Goal: Task Accomplishment & Management: Manage account settings

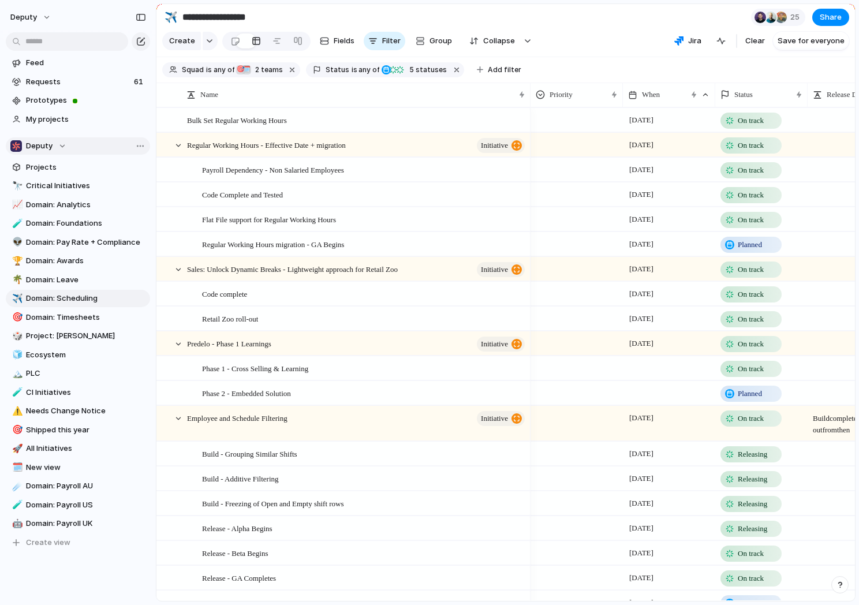
click at [40, 148] on span "Deputy" at bounding box center [39, 146] width 27 height 12
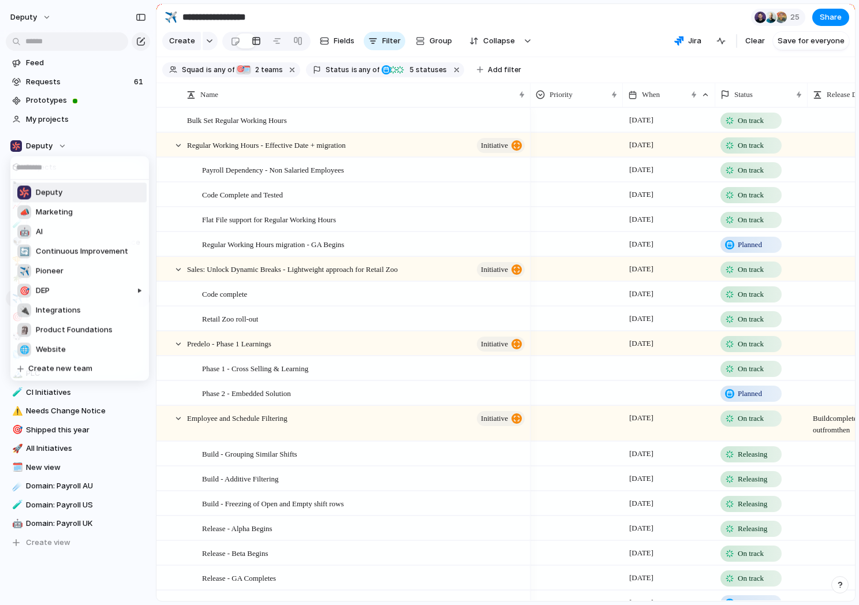
click at [45, 183] on li "Deputy" at bounding box center [80, 193] width 134 height 20
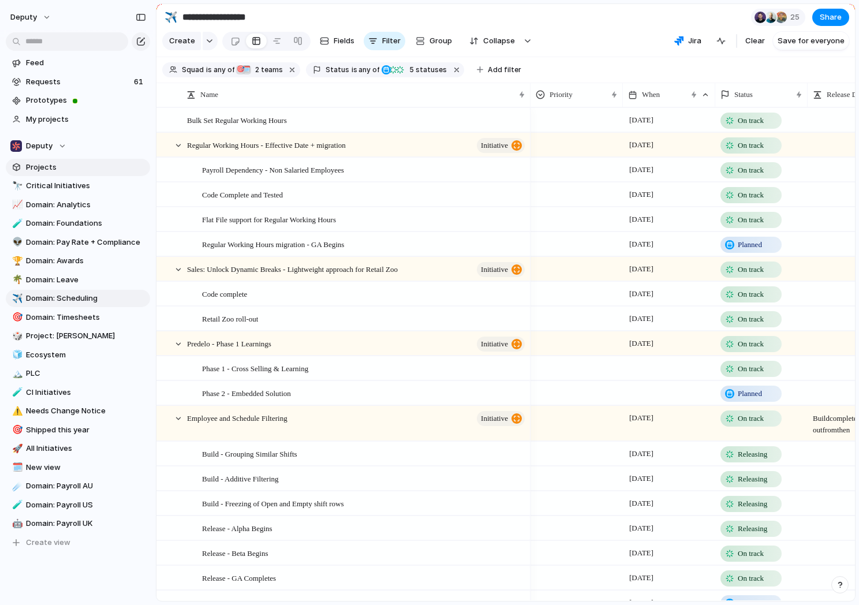
click at [48, 169] on span "Projects" at bounding box center [86, 168] width 120 height 12
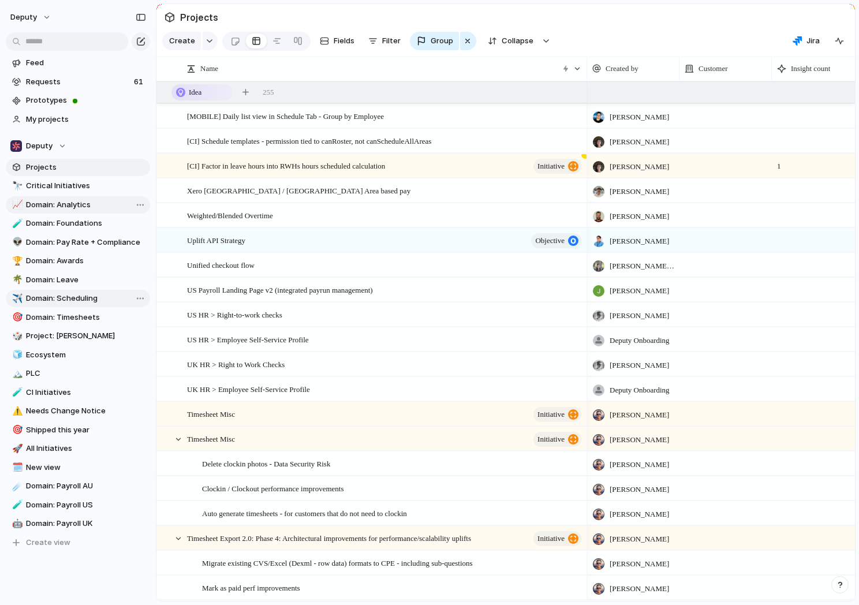
click at [109, 293] on span "Domain: Scheduling" at bounding box center [86, 299] width 120 height 12
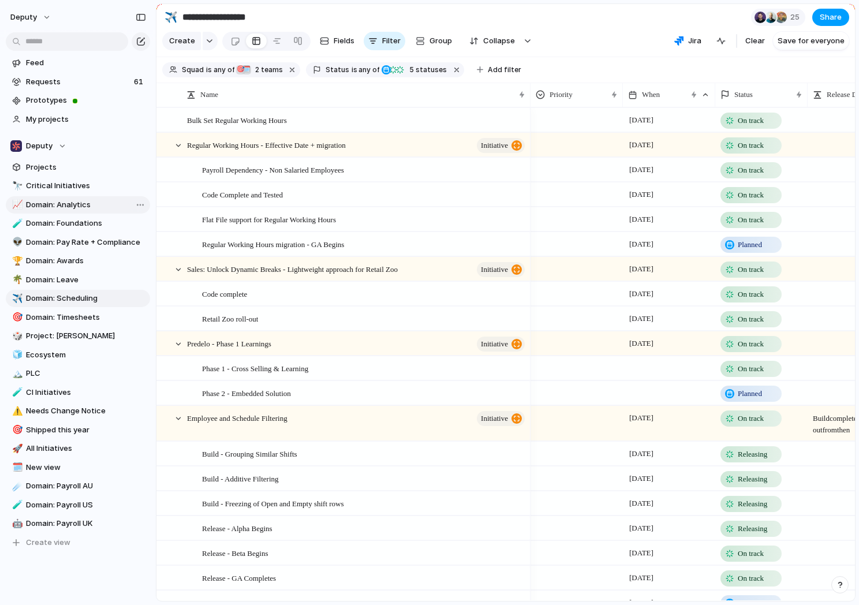
click at [686, 14] on span "Share" at bounding box center [831, 18] width 22 height 12
click at [581, 32] on div "Share ' Domain: Scheduling ' Anyone at Deputy Full access Public users with the…" at bounding box center [429, 302] width 859 height 605
click at [524, 40] on div "button" at bounding box center [528, 41] width 8 height 5
click at [568, 32] on div "Expand hierarchy" at bounding box center [429, 302] width 859 height 605
click at [272, 38] on div at bounding box center [276, 41] width 9 height 18
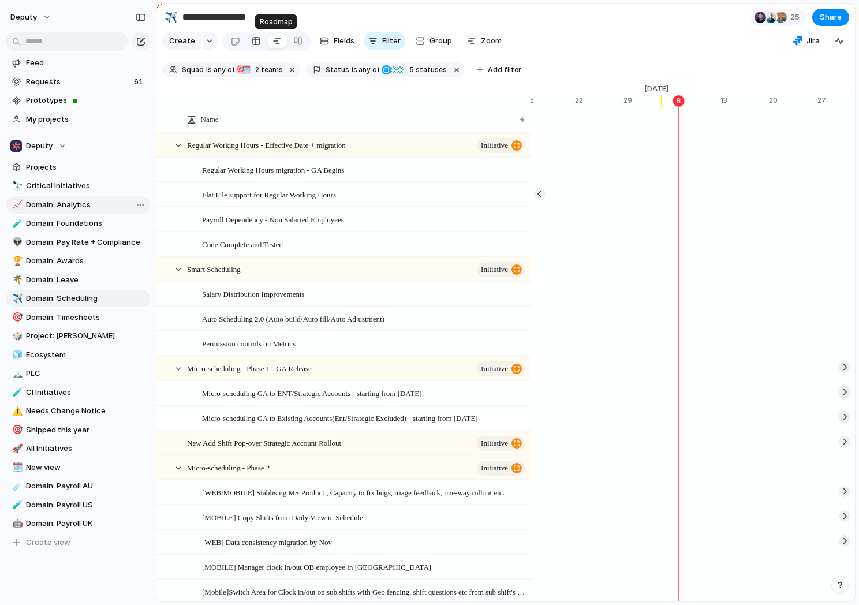
scroll to position [0, 7486]
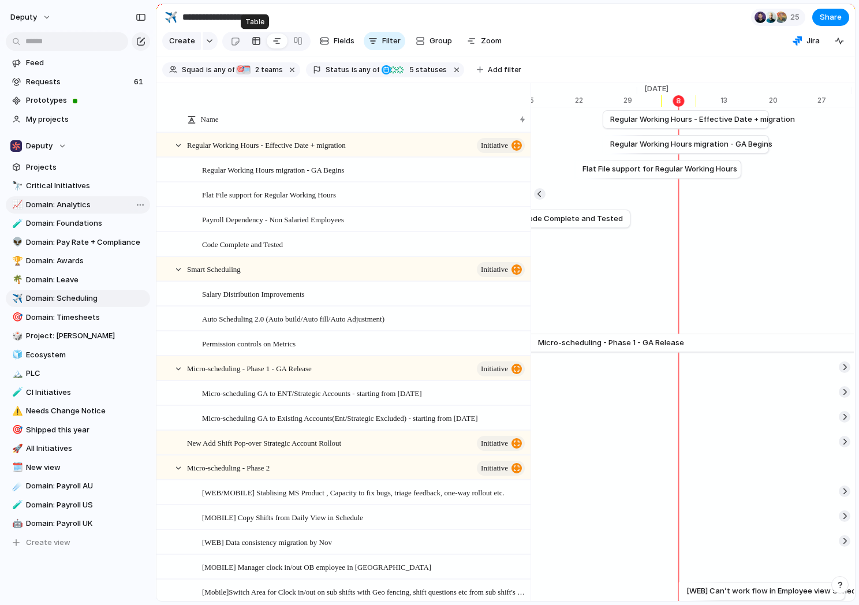
click at [255, 40] on div at bounding box center [256, 41] width 9 height 18
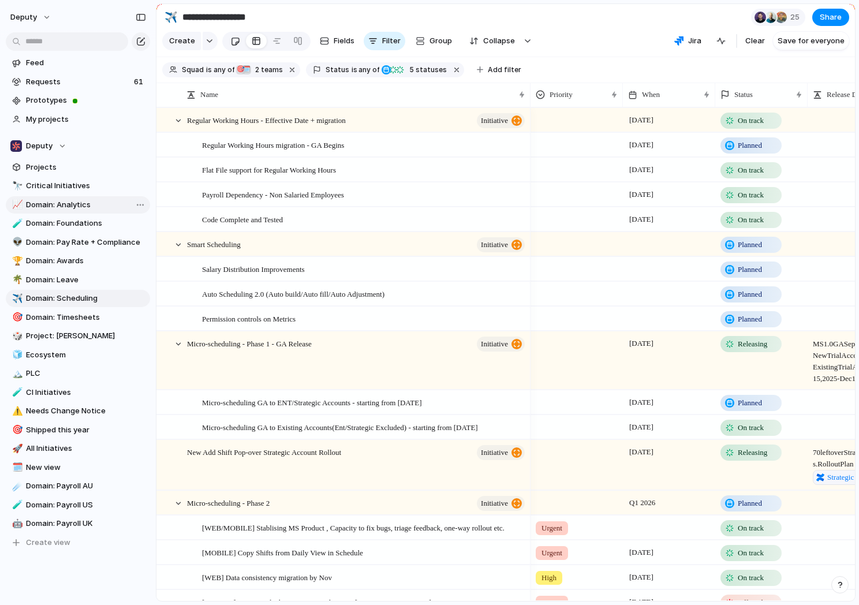
click at [238, 38] on div at bounding box center [235, 41] width 10 height 19
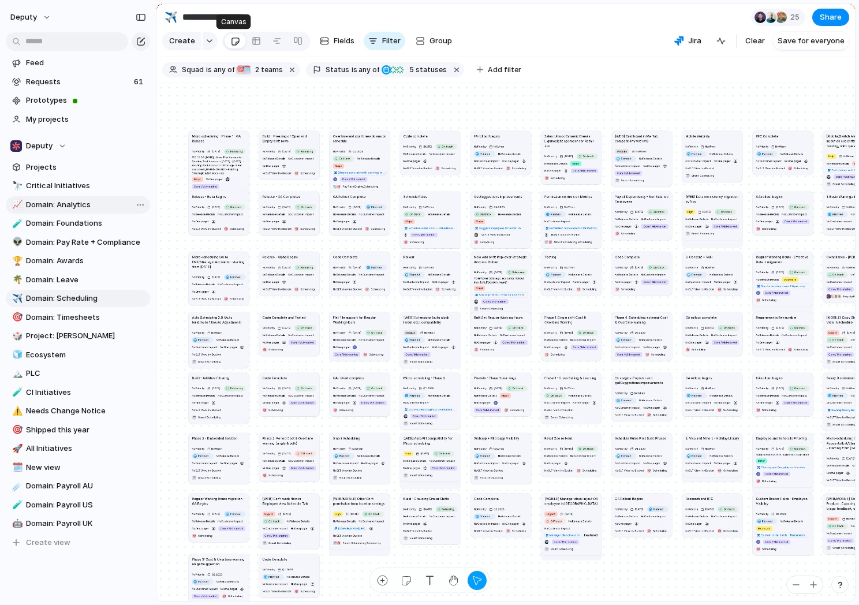
click at [238, 38] on div at bounding box center [235, 41] width 10 height 19
click at [247, 38] on link at bounding box center [256, 41] width 21 height 18
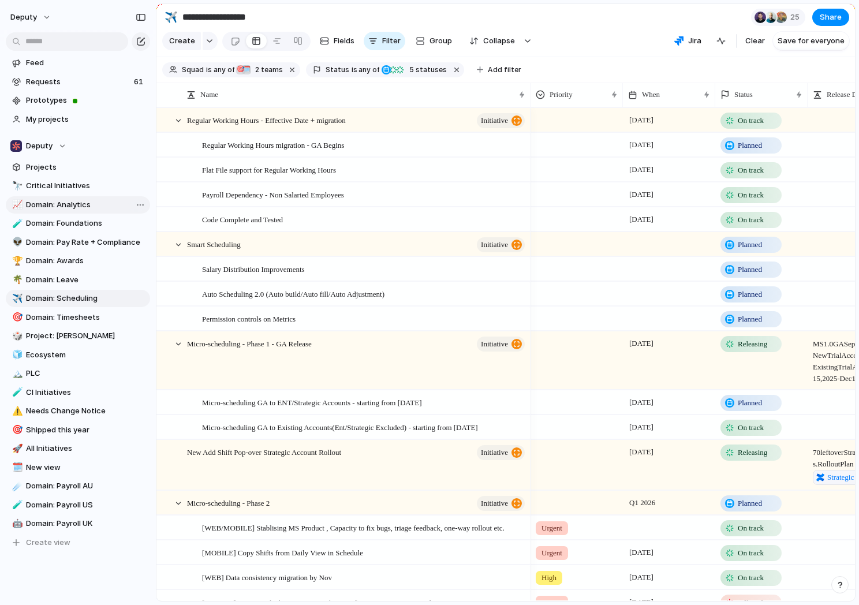
click at [218, 38] on div "Create Fields Filter Group Zoom Collapse" at bounding box center [348, 41] width 373 height 24
click at [203, 38] on button "button" at bounding box center [210, 41] width 15 height 18
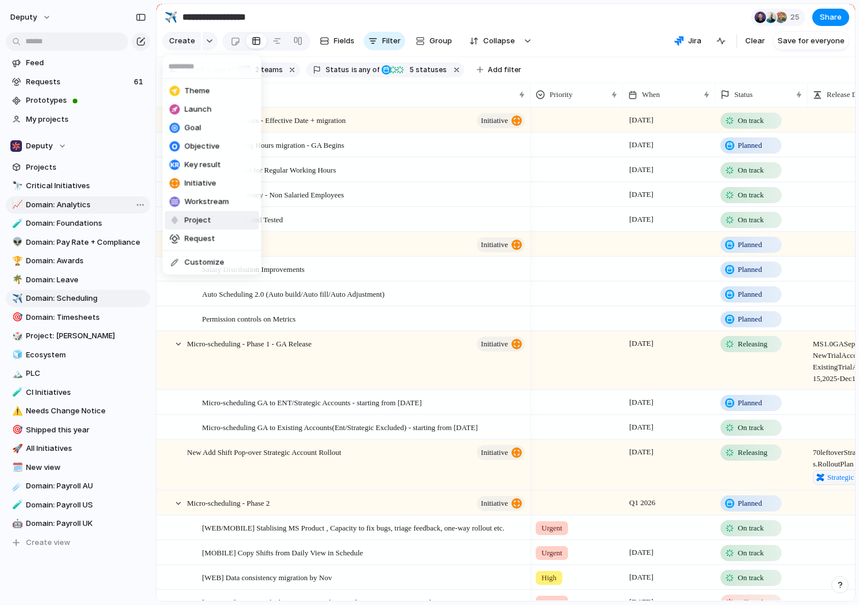
click at [357, 14] on div "Theme Launch Goal Objective Key result Initiative Workstream Project Request Cu…" at bounding box center [429, 302] width 859 height 605
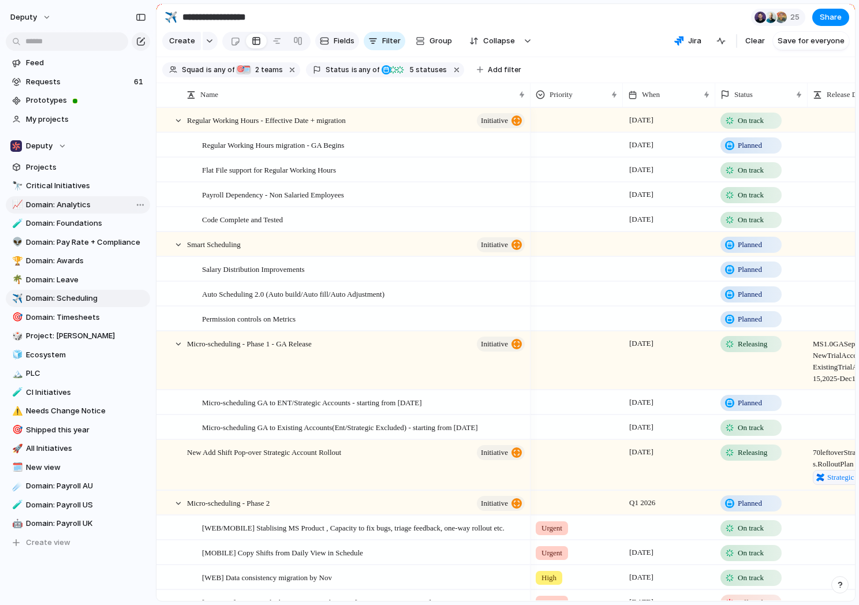
click at [343, 36] on span "Fields" at bounding box center [344, 41] width 21 height 12
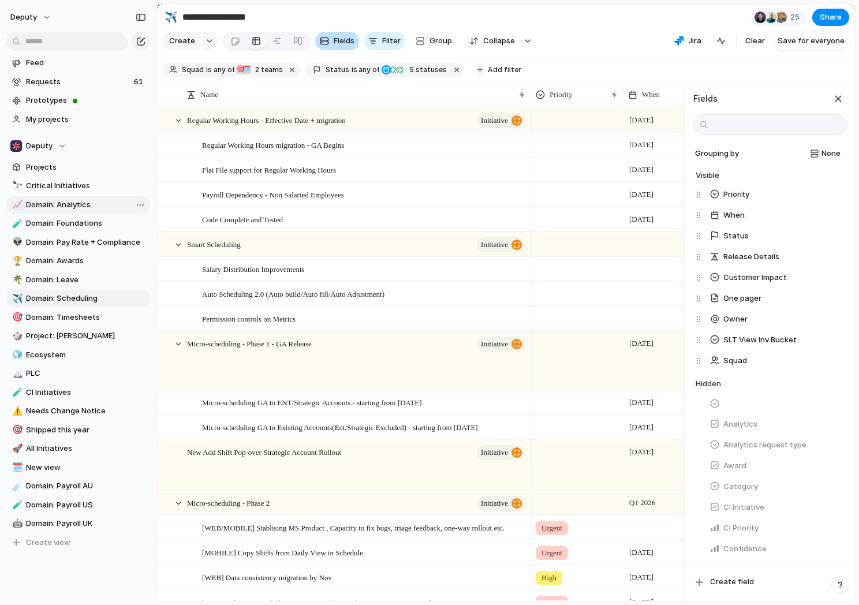
click at [343, 36] on span "Fields" at bounding box center [344, 41] width 21 height 12
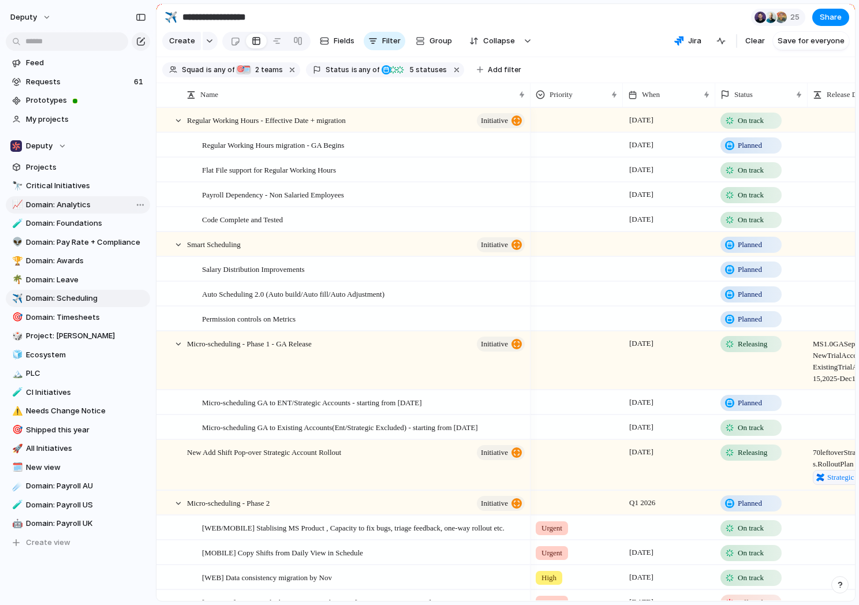
click at [459, 14] on section "**********" at bounding box center [505, 17] width 698 height 26
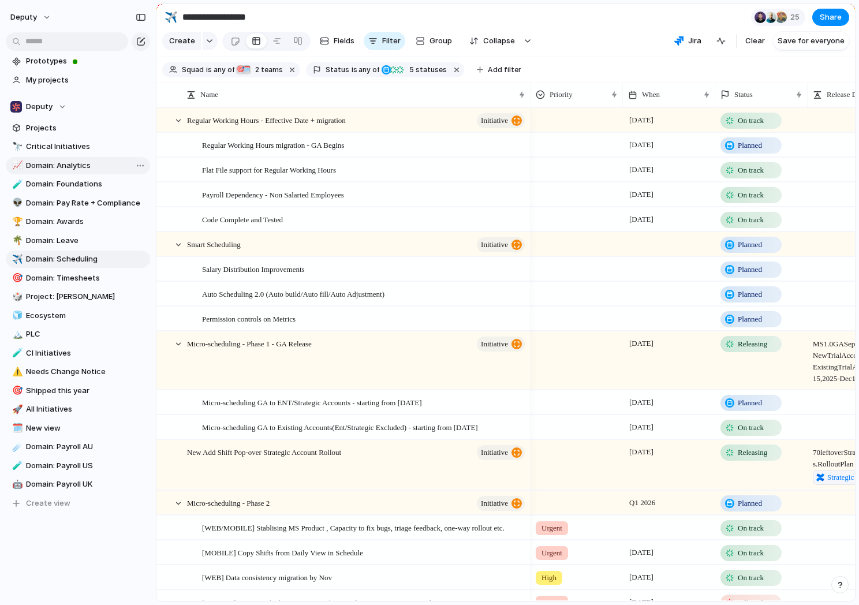
click at [686, 483] on div "button" at bounding box center [840, 585] width 8 height 8
click at [686, 483] on span "Documentation" at bounding box center [776, 484] width 57 height 12
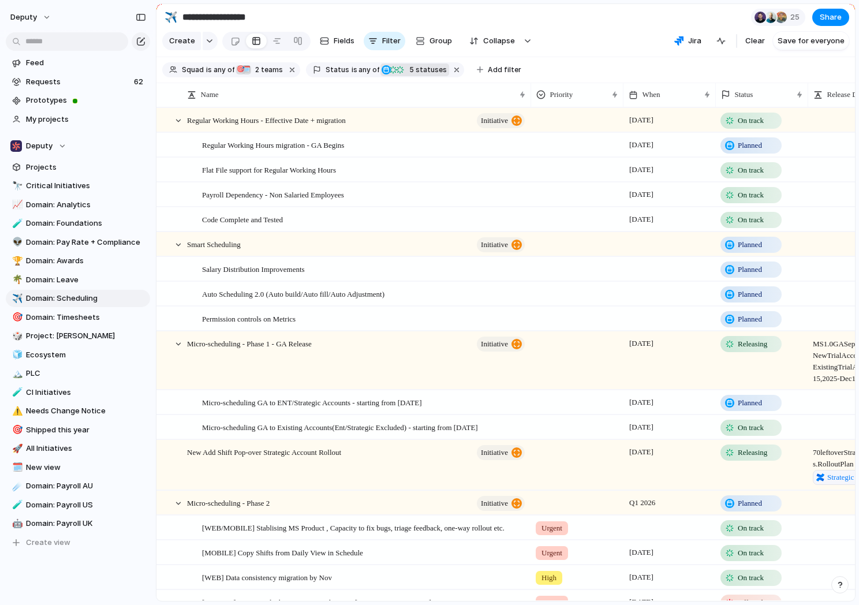
click at [419, 64] on div "Planned On track Releasing At risk Off track 5 statuses" at bounding box center [413, 70] width 66 height 12
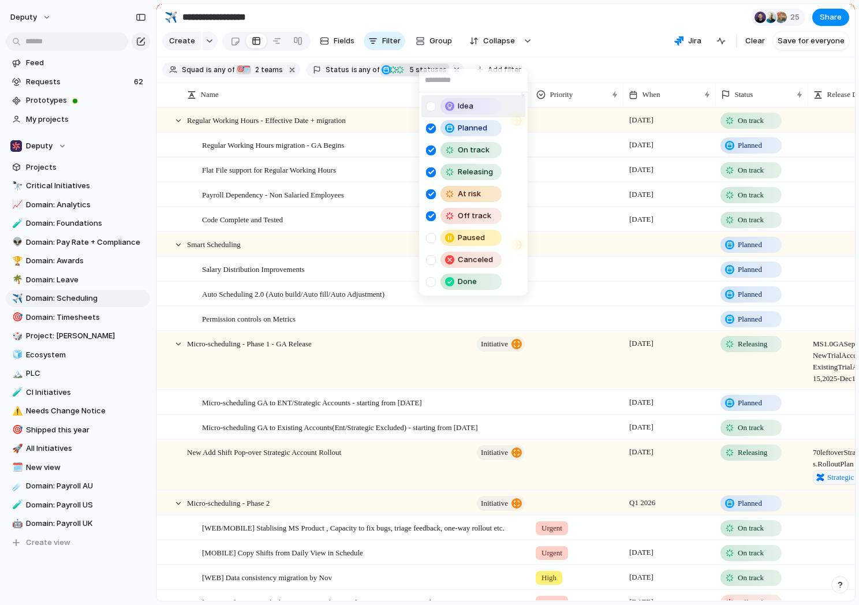
click at [428, 109] on div at bounding box center [431, 107] width 10 height 10
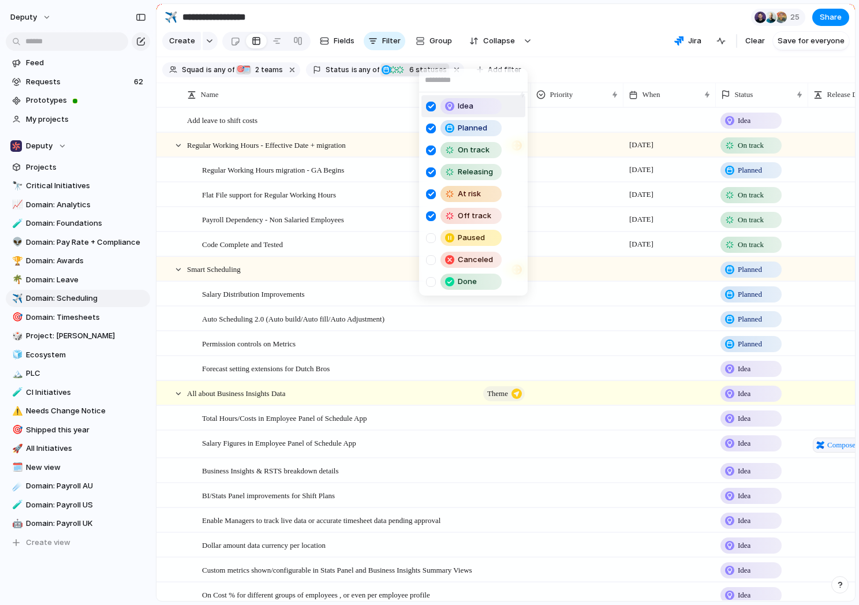
click at [575, 57] on div "Idea Planned On track Releasing At risk Off track Paused Canceled Done" at bounding box center [429, 302] width 859 height 605
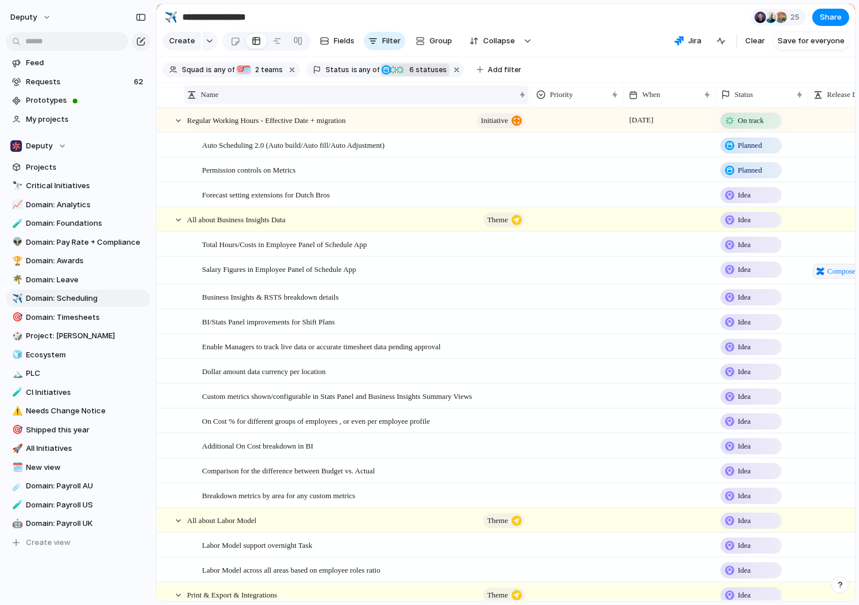
scroll to position [119, 0]
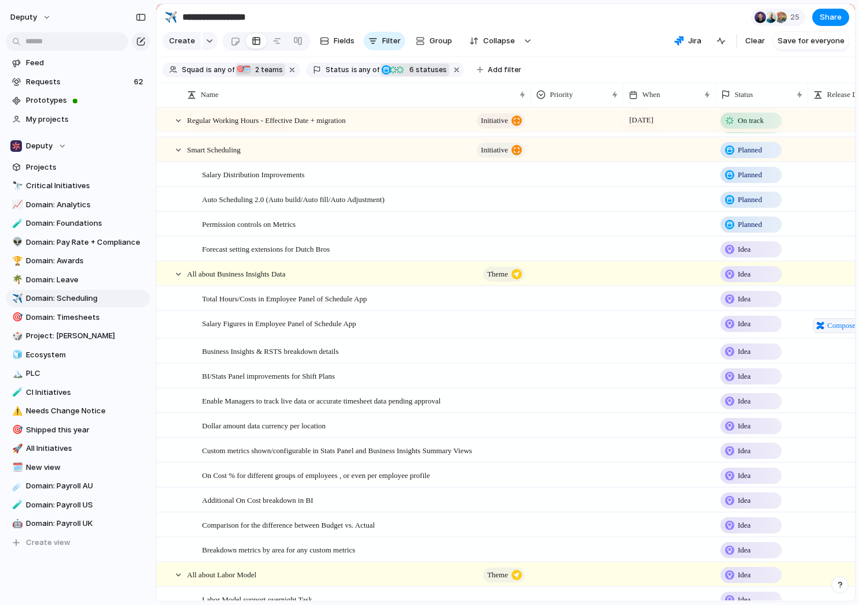
click at [260, 66] on span "2" at bounding box center [256, 69] width 9 height 9
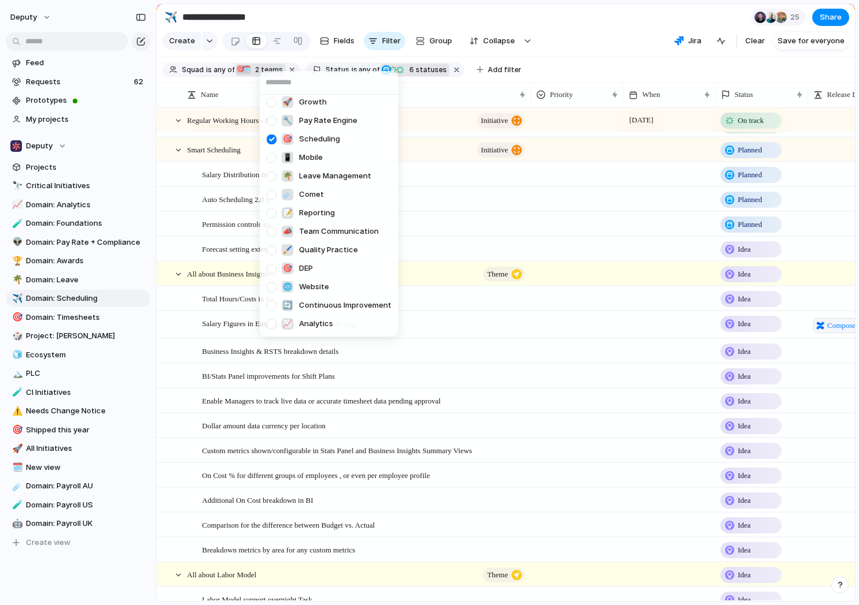
scroll to position [263, 0]
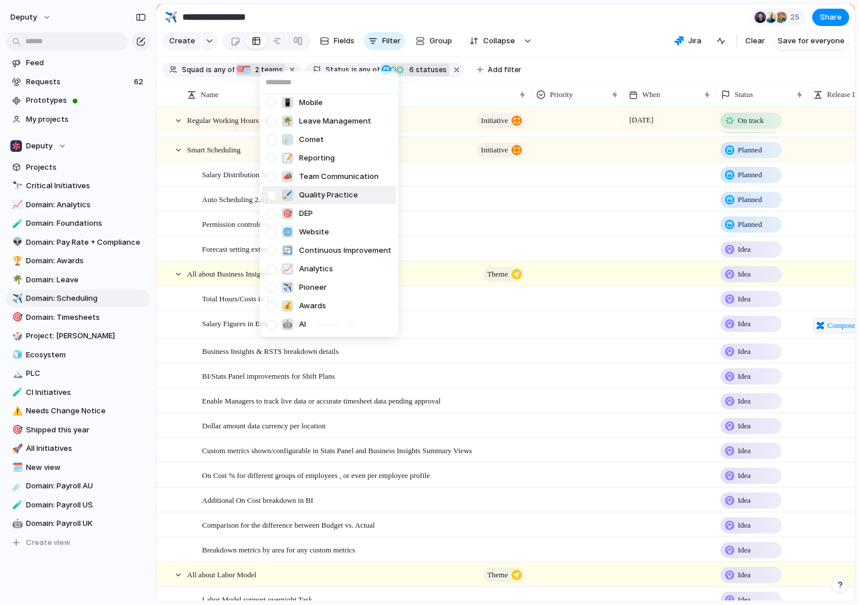
click at [600, 41] on div "Deputy 👨‍💻 Frontend Platform 🧢 Shift Worker Experience 🗿 Product Foundations 📚 …" at bounding box center [429, 302] width 859 height 605
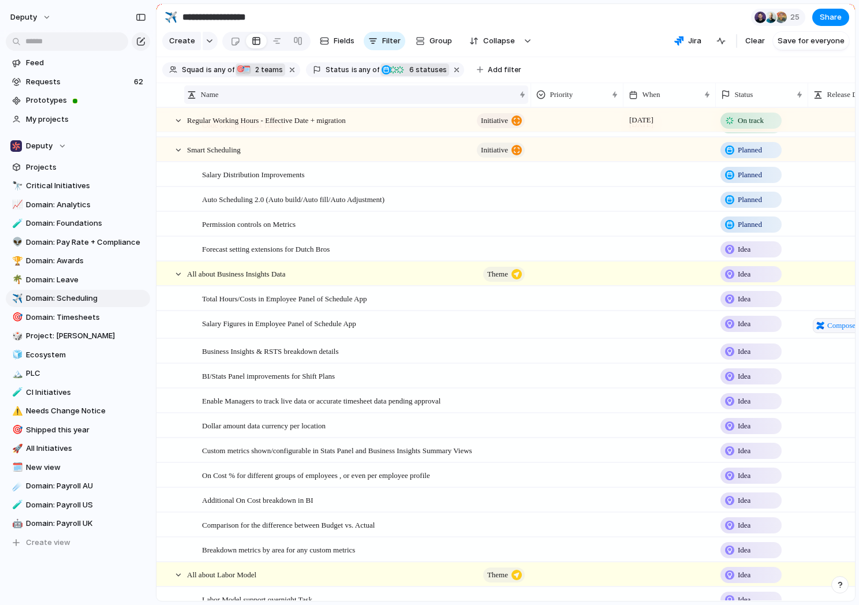
click at [286, 96] on div "Name" at bounding box center [351, 95] width 328 height 12
click at [517, 92] on div "Sort ascending Sort descending" at bounding box center [429, 302] width 859 height 605
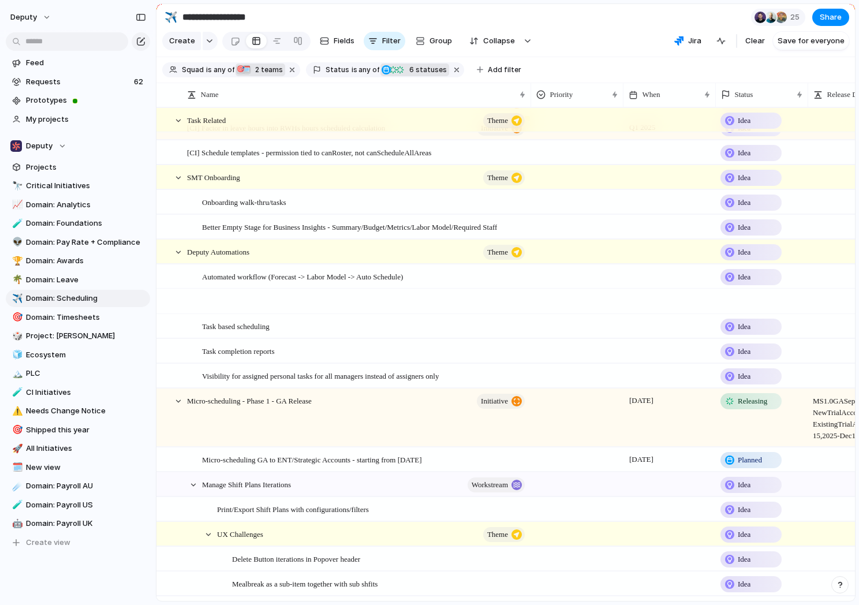
scroll to position [1254, 0]
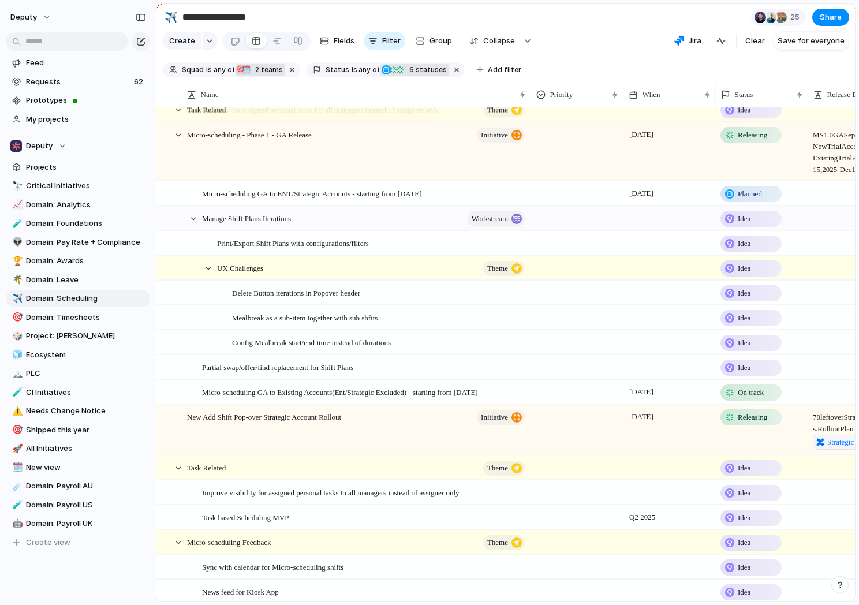
click at [619, 14] on section "**********" at bounding box center [505, 17] width 698 height 26
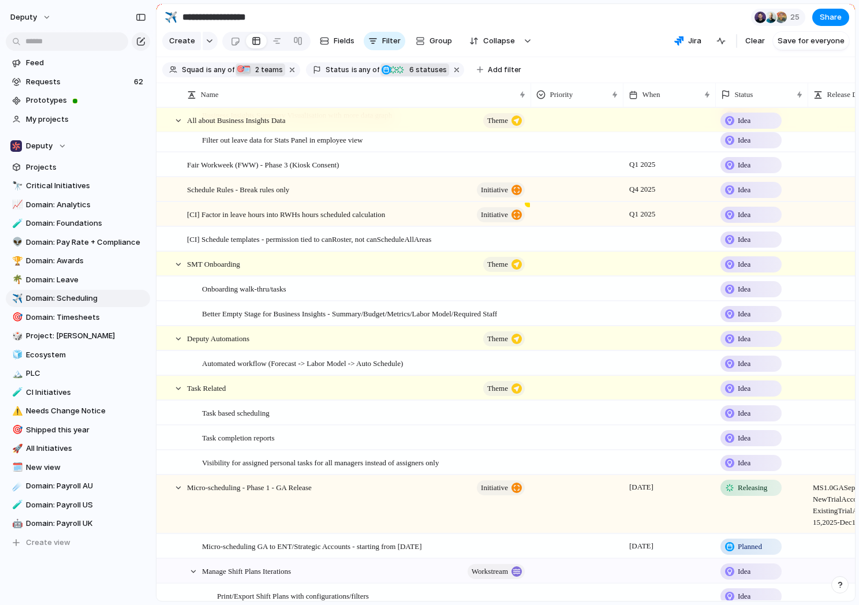
scroll to position [0, 0]
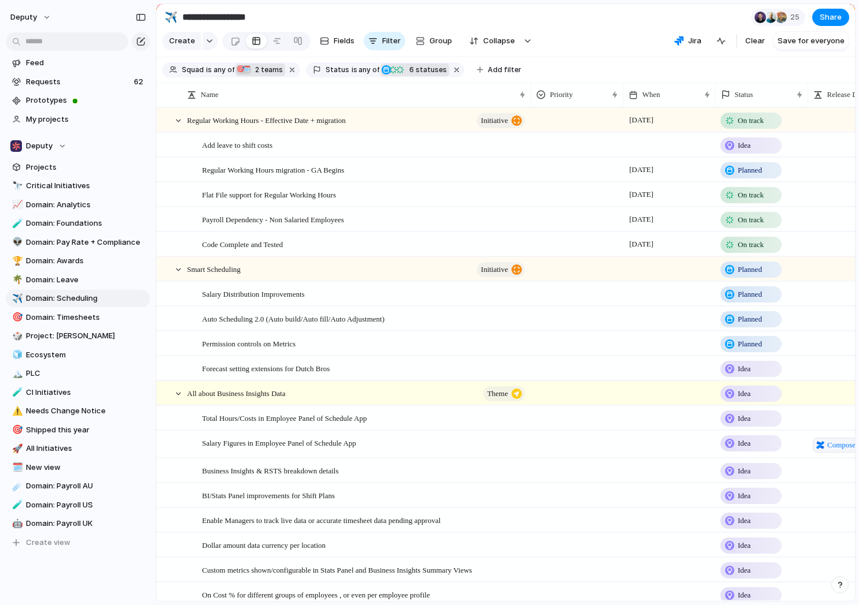
drag, startPoint x: 181, startPoint y: 118, endPoint x: 210, endPoint y: 114, distance: 29.1
drag, startPoint x: 170, startPoint y: 83, endPoint x: 320, endPoint y: 279, distance: 246.3
click at [320, 279] on div "Name Priority When Status Release Details Customer Impact Task based scheduling…" at bounding box center [505, 342] width 698 height 518
click at [599, 40] on section "Create Fields Filter Group Zoom Collapse Jira Clear Save for everyone" at bounding box center [505, 43] width 698 height 28
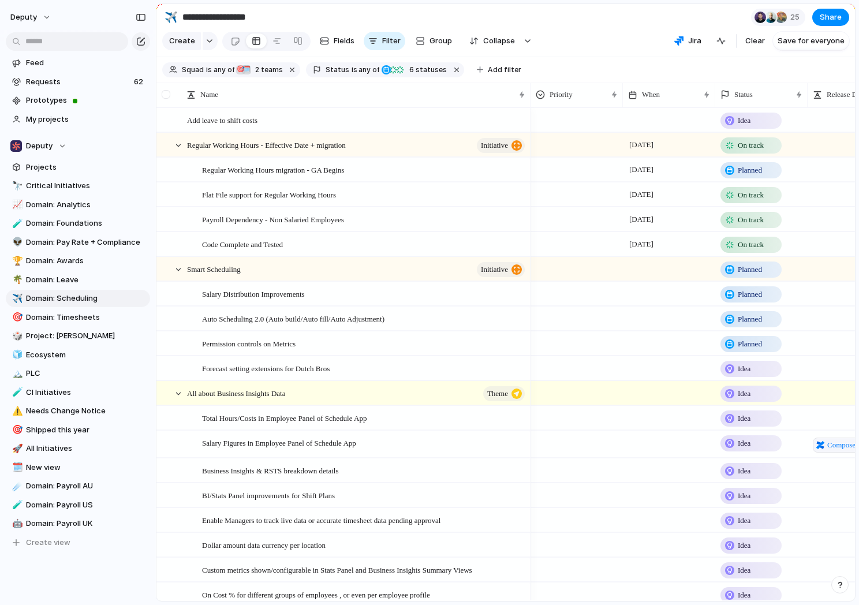
click at [165, 97] on div at bounding box center [166, 94] width 9 height 9
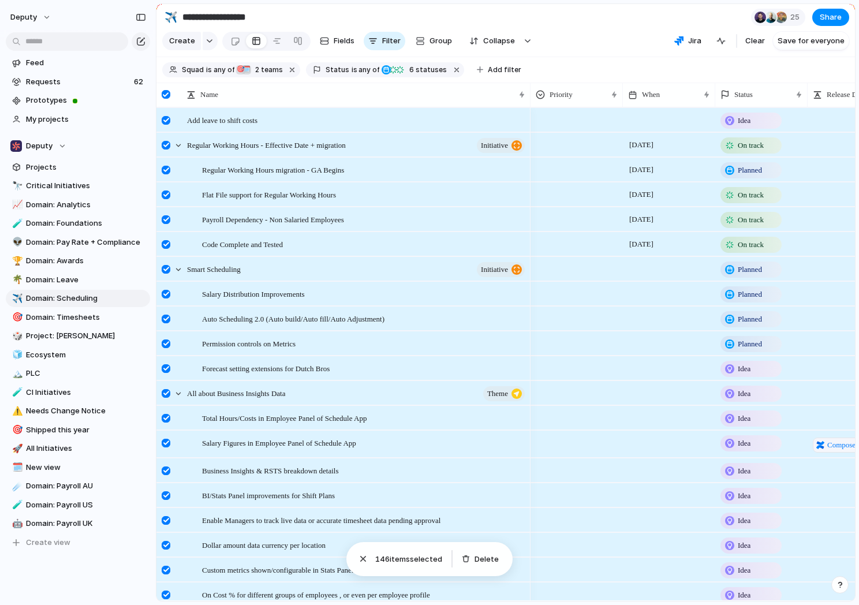
click at [586, 37] on section "Create Fields Filter Group Zoom Collapse Jira Clear Save for everyone" at bounding box center [505, 43] width 698 height 28
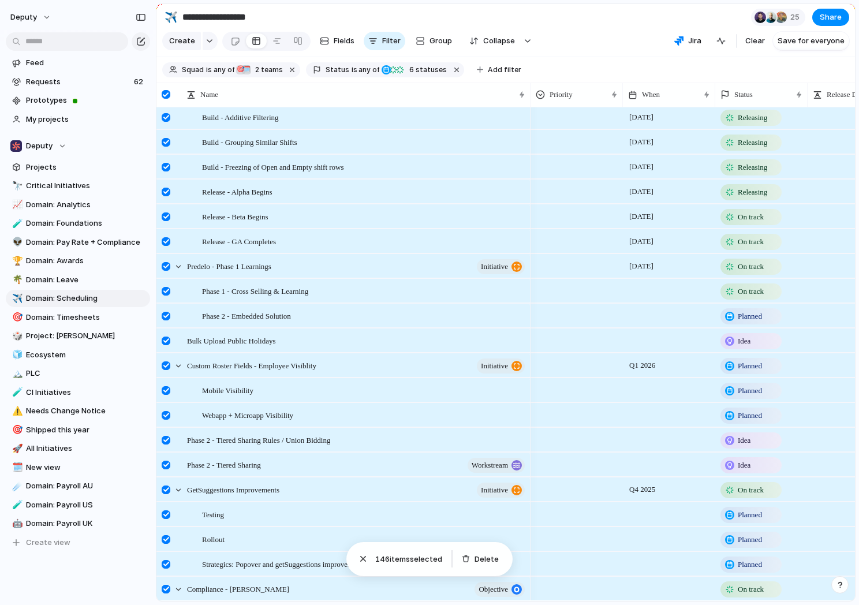
scroll to position [3230, 0]
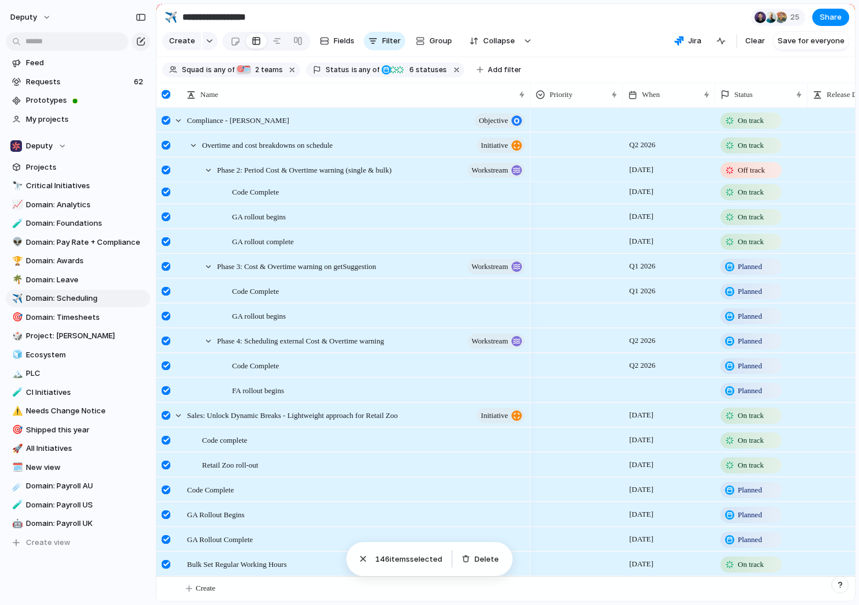
click at [414, 558] on span "146 item s selected" at bounding box center [408, 560] width 67 height 12
click at [40, 20] on button "deputy" at bounding box center [31, 17] width 52 height 18
click at [42, 19] on div "Settings Invite members Change theme Sign out" at bounding box center [429, 302] width 859 height 605
click at [92, 575] on div "Feed Requests 62 Prototypes My projects Deputy Projects 🔭 Critical Initiatives …" at bounding box center [78, 302] width 156 height 605
click at [47, 57] on link "Feed" at bounding box center [78, 62] width 144 height 17
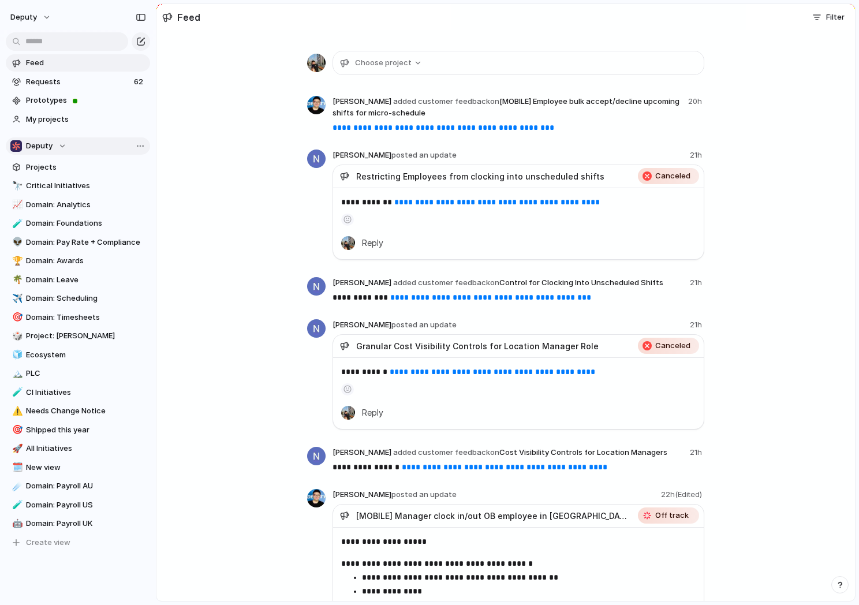
click at [44, 143] on span "Deputy" at bounding box center [39, 146] width 27 height 12
click at [178, 136] on div "Deputy 📣 Marketing 🤖 AI 🔄 Continuous Improvement ✈️ Pioneer 🎯 DEP 🔌 Integration…" at bounding box center [429, 302] width 859 height 605
click at [41, 163] on span "Projects" at bounding box center [86, 168] width 120 height 12
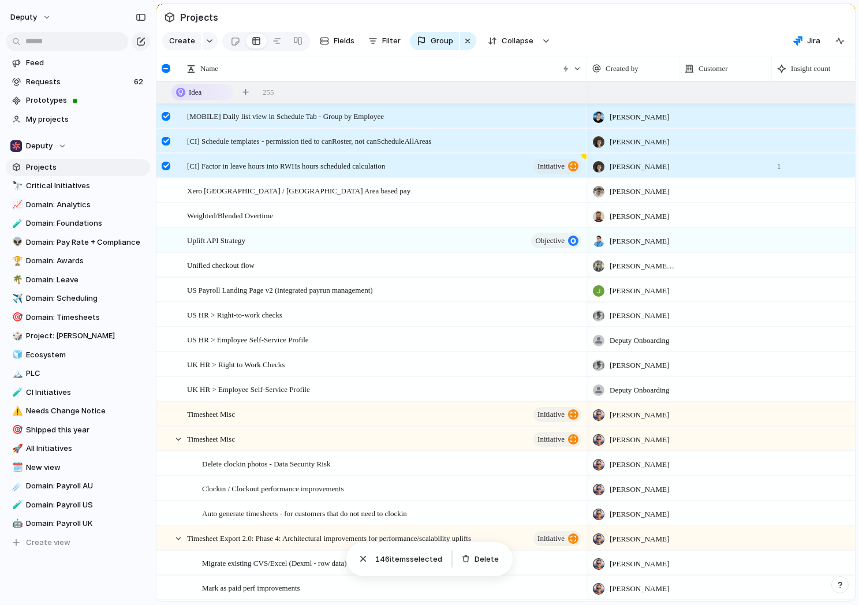
click at [93, 586] on div "Feed Requests 62 Prototypes My projects Deputy Projects 🔭 Critical Initiatives …" at bounding box center [78, 302] width 156 height 605
click at [137, 16] on div "button" at bounding box center [141, 17] width 10 height 8
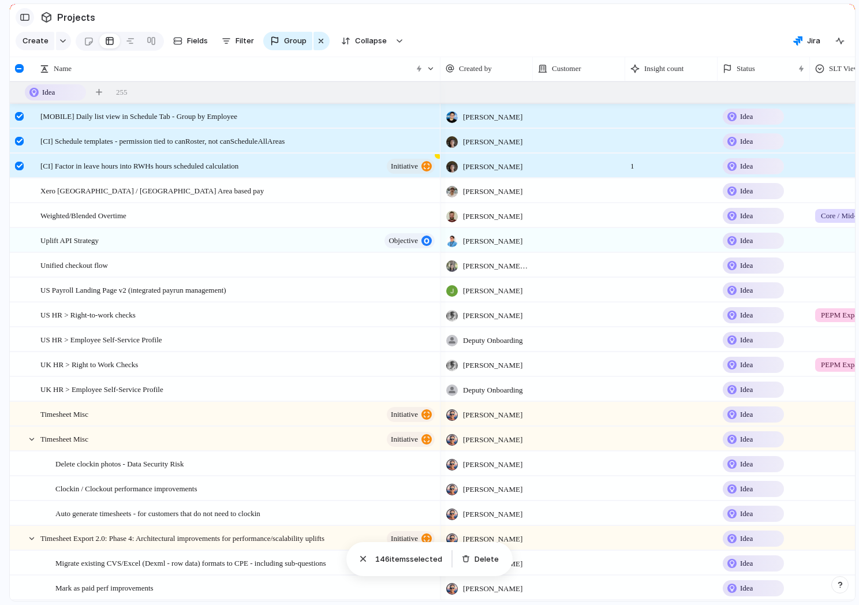
click at [24, 16] on div "button" at bounding box center [25, 17] width 10 height 8
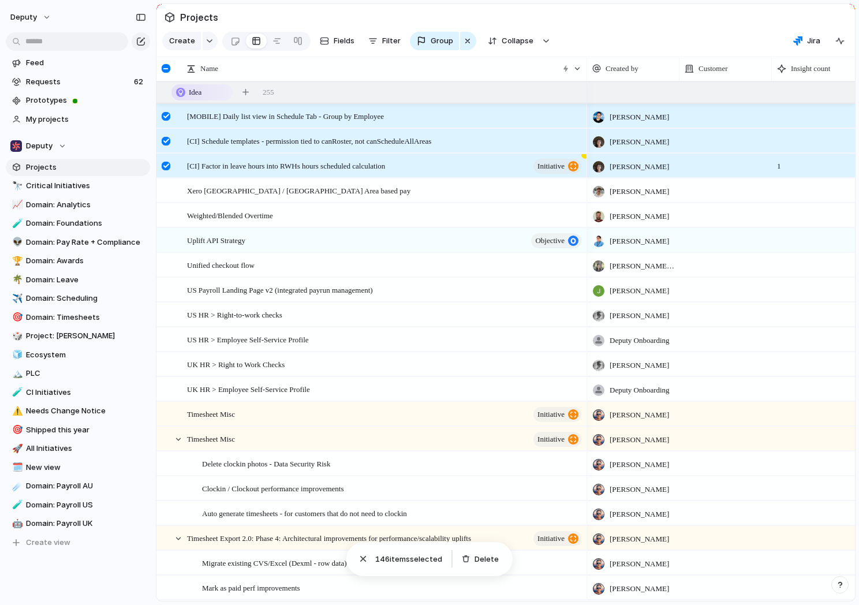
click at [838, 580] on button "button" at bounding box center [839, 584] width 17 height 17
click at [683, 23] on section "Projects" at bounding box center [505, 17] width 698 height 26
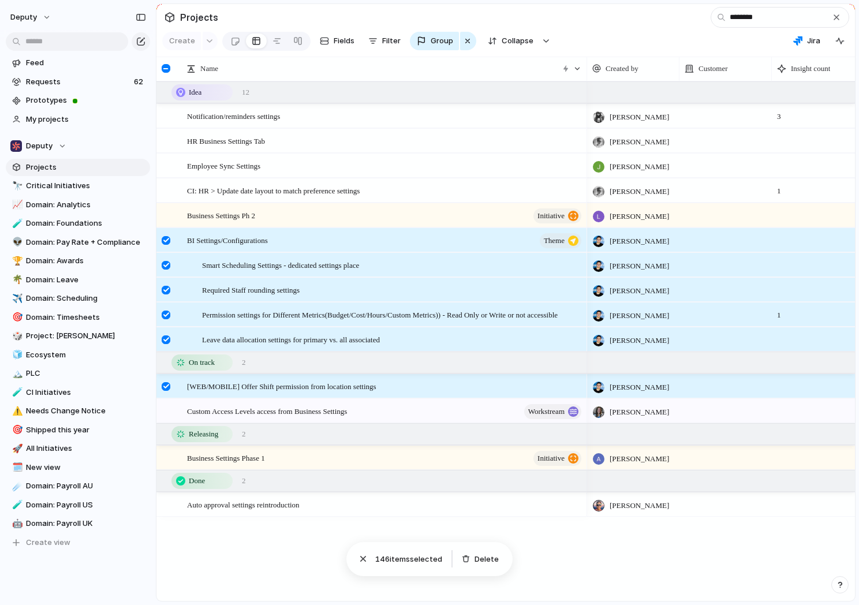
type input "********"
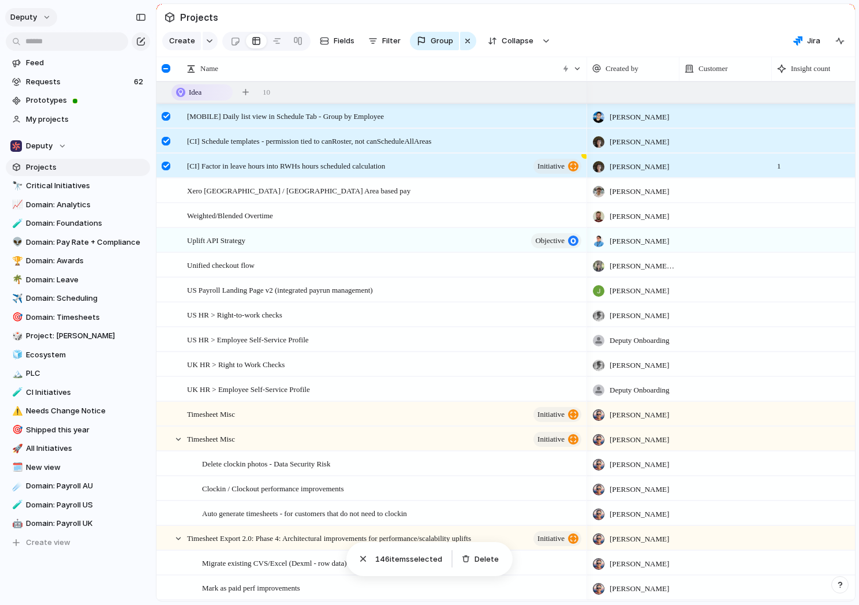
click at [45, 20] on button "deputy" at bounding box center [31, 17] width 52 height 18
click at [47, 17] on button "deputy" at bounding box center [31, 17] width 52 height 18
click at [58, 45] on li "Settings" at bounding box center [56, 43] width 96 height 18
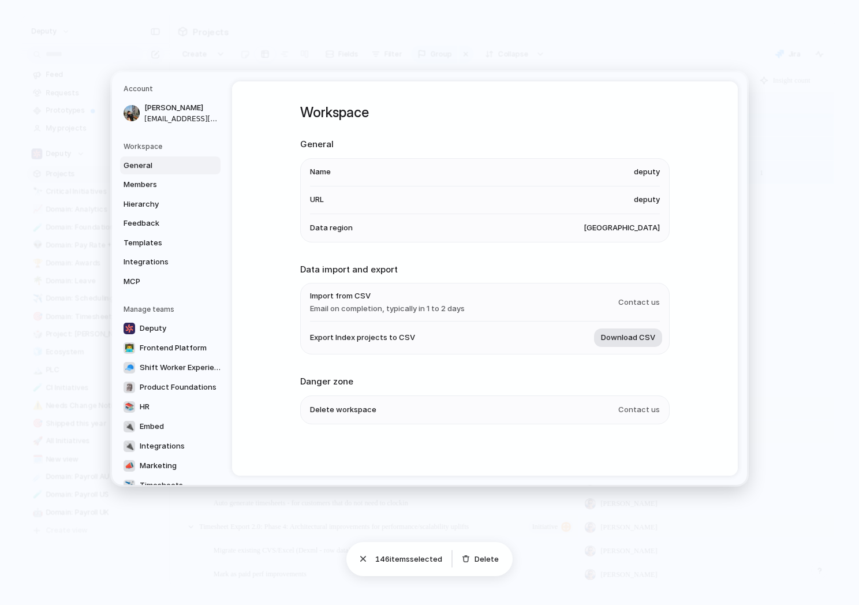
click at [628, 342] on span "Download CSV" at bounding box center [628, 338] width 54 height 12
click at [163, 179] on span "Members" at bounding box center [161, 185] width 74 height 12
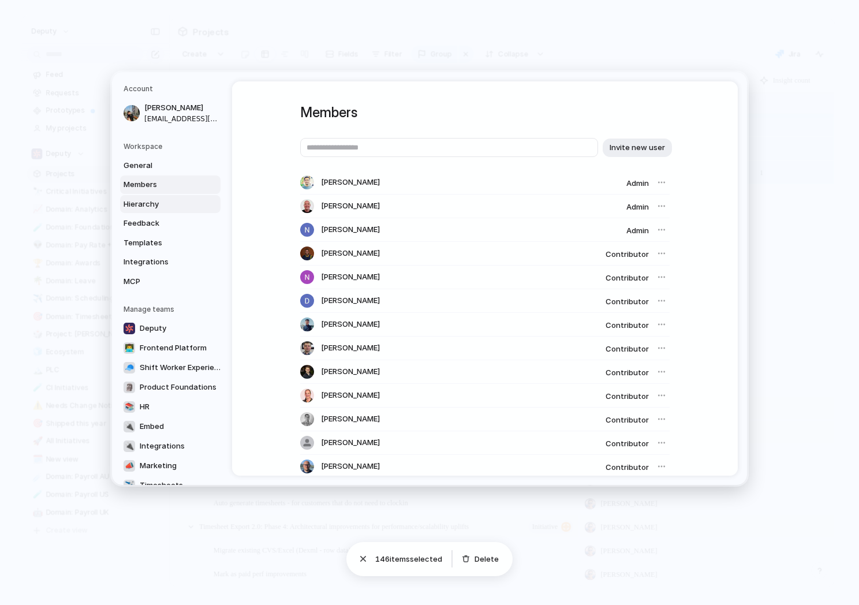
click at [165, 201] on span "Hierarchy" at bounding box center [161, 204] width 74 height 12
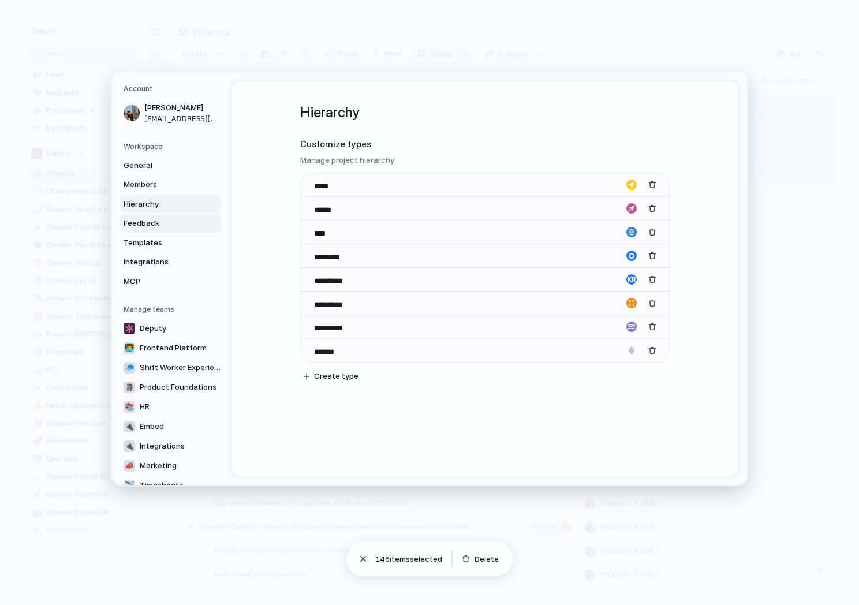
click at [174, 220] on span "Feedback" at bounding box center [161, 224] width 74 height 12
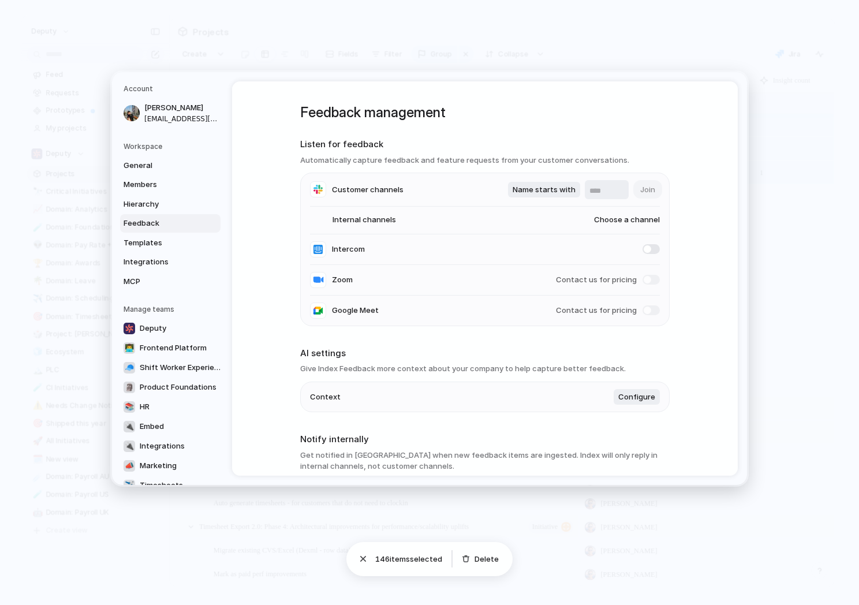
click at [173, 231] on link "Feedback" at bounding box center [170, 223] width 100 height 18
click at [172, 238] on span "Templates" at bounding box center [161, 243] width 74 height 12
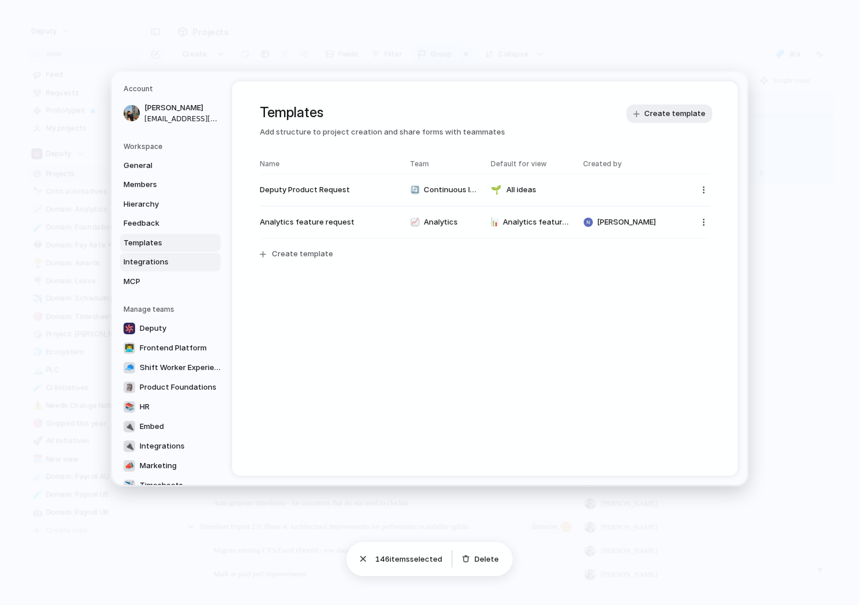
click at [173, 253] on link "Integrations" at bounding box center [170, 262] width 100 height 18
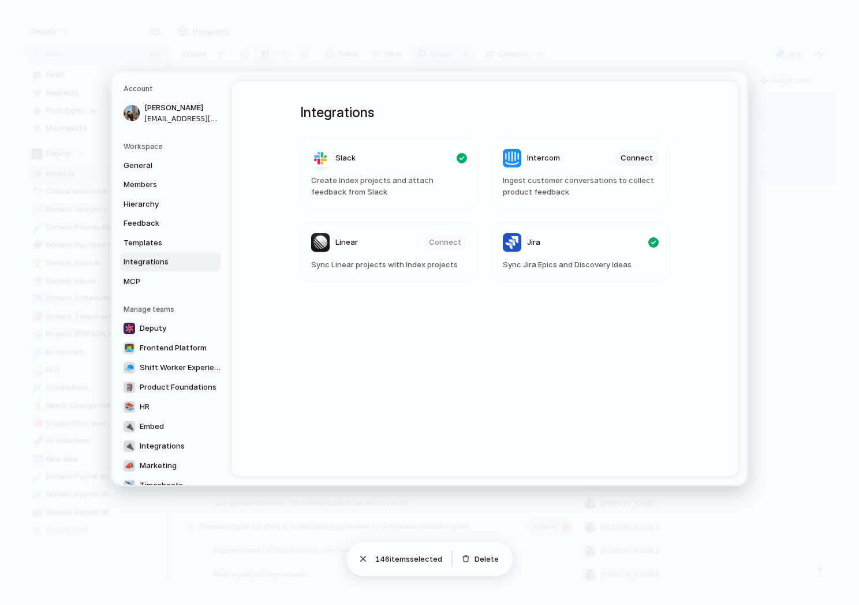
click at [172, 271] on div "General Members Hierarchy Feedback Templates Integrations MCP" at bounding box center [172, 223] width 97 height 134
click at [168, 276] on span "MCP" at bounding box center [161, 281] width 74 height 12
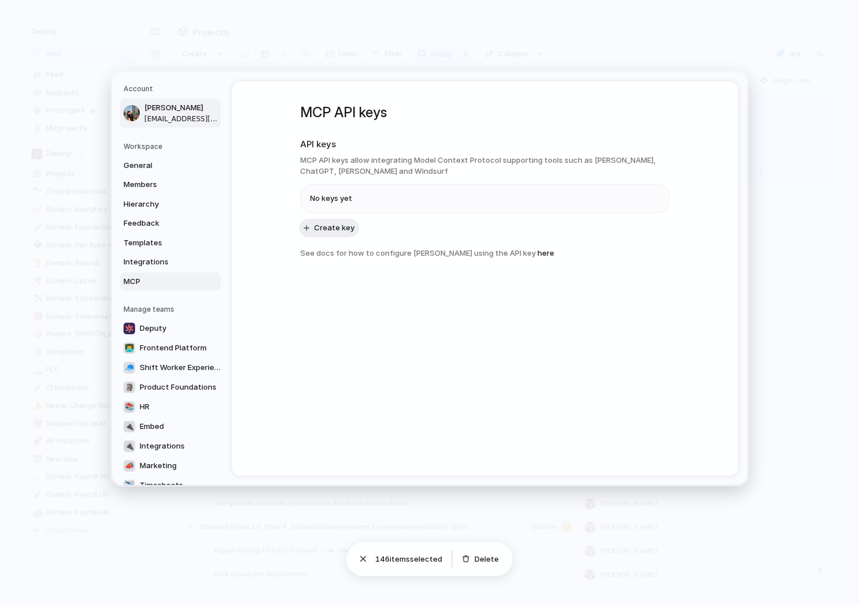
click at [169, 107] on span "[PERSON_NAME]" at bounding box center [181, 108] width 74 height 12
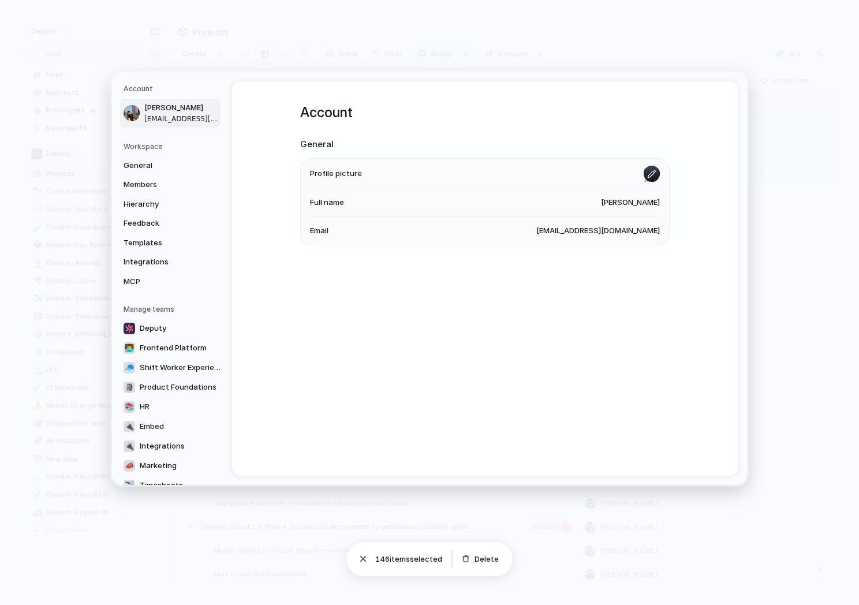
click at [653, 170] on input "file" at bounding box center [652, 173] width 16 height 16
type input "**********"
